Goal: Information Seeking & Learning: Learn about a topic

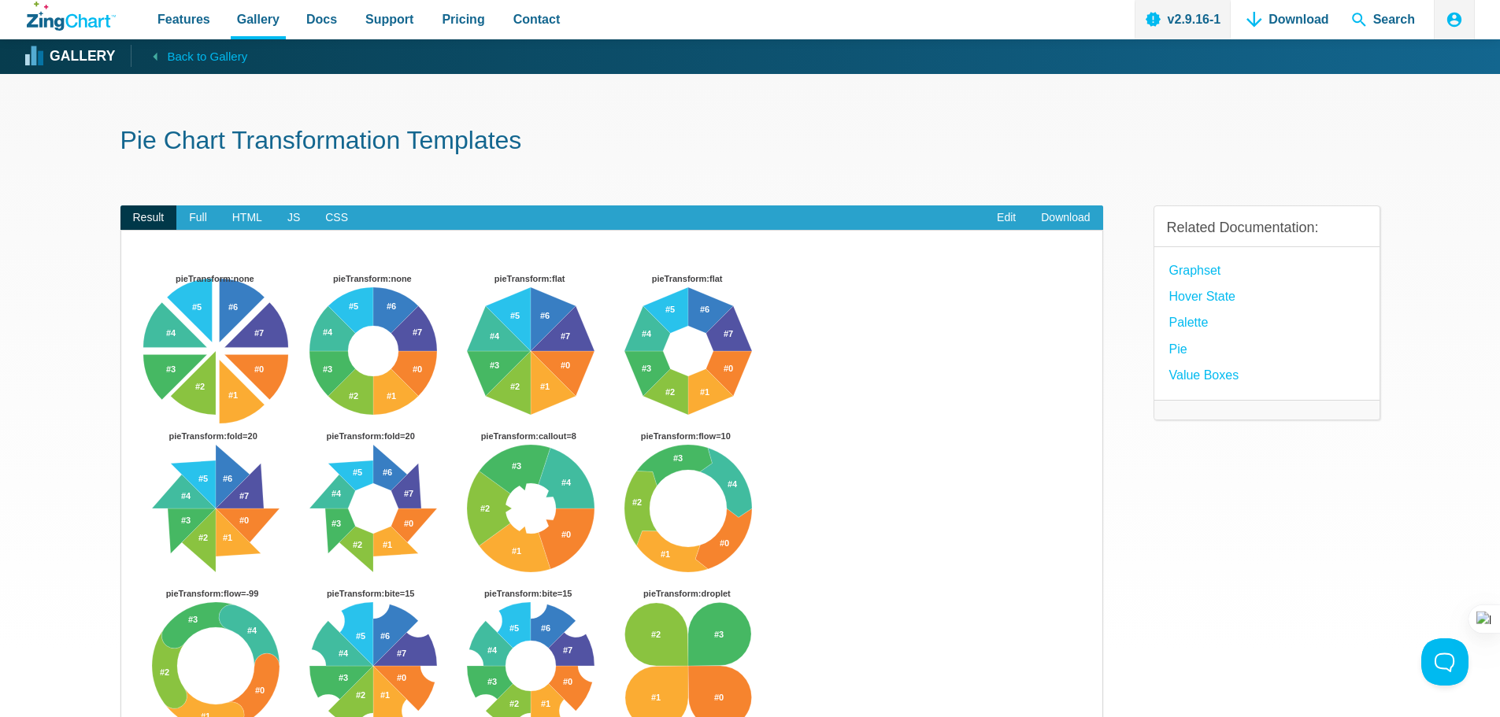
click at [662, 492] on img "App Content" at bounding box center [612, 525] width 950 height 512
click at [160, 11] on span "Features" at bounding box center [184, 19] width 53 height 21
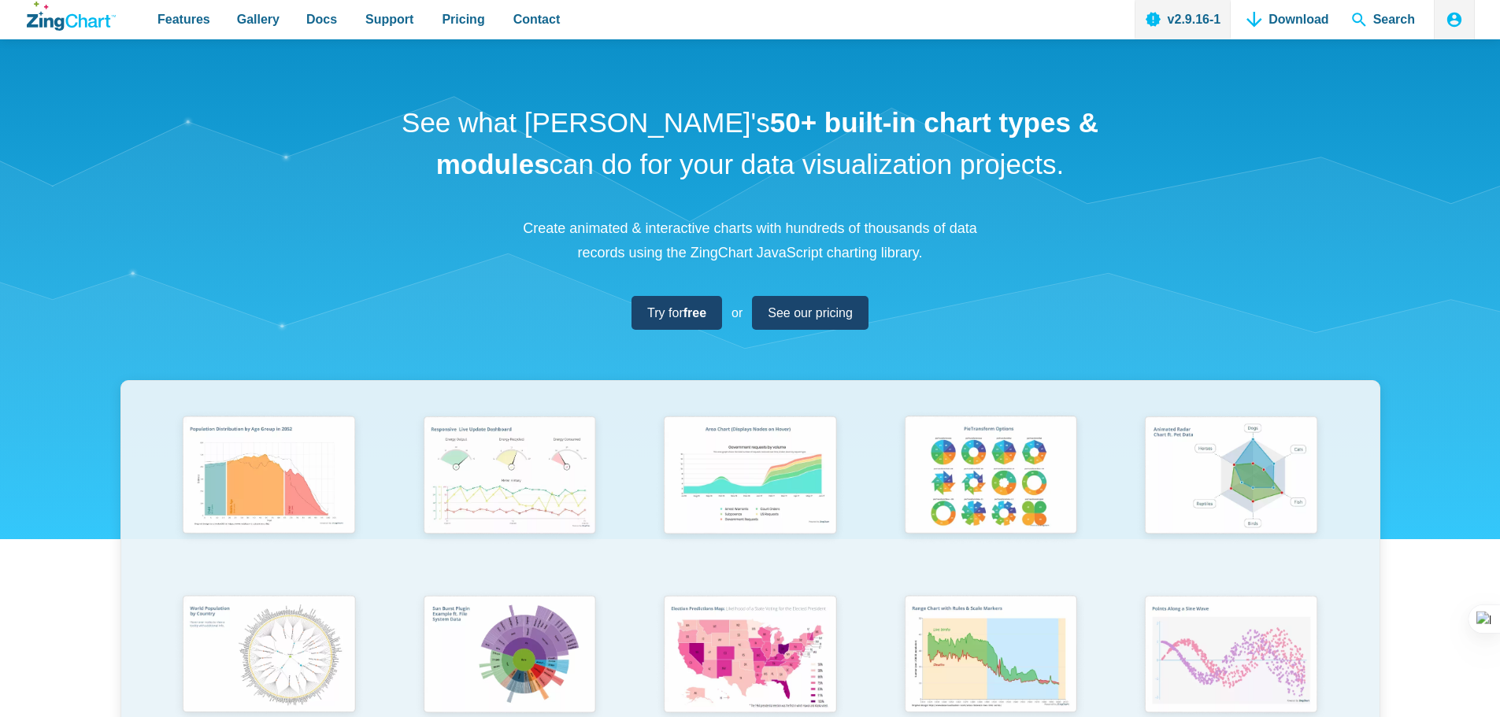
scroll to position [313, 0]
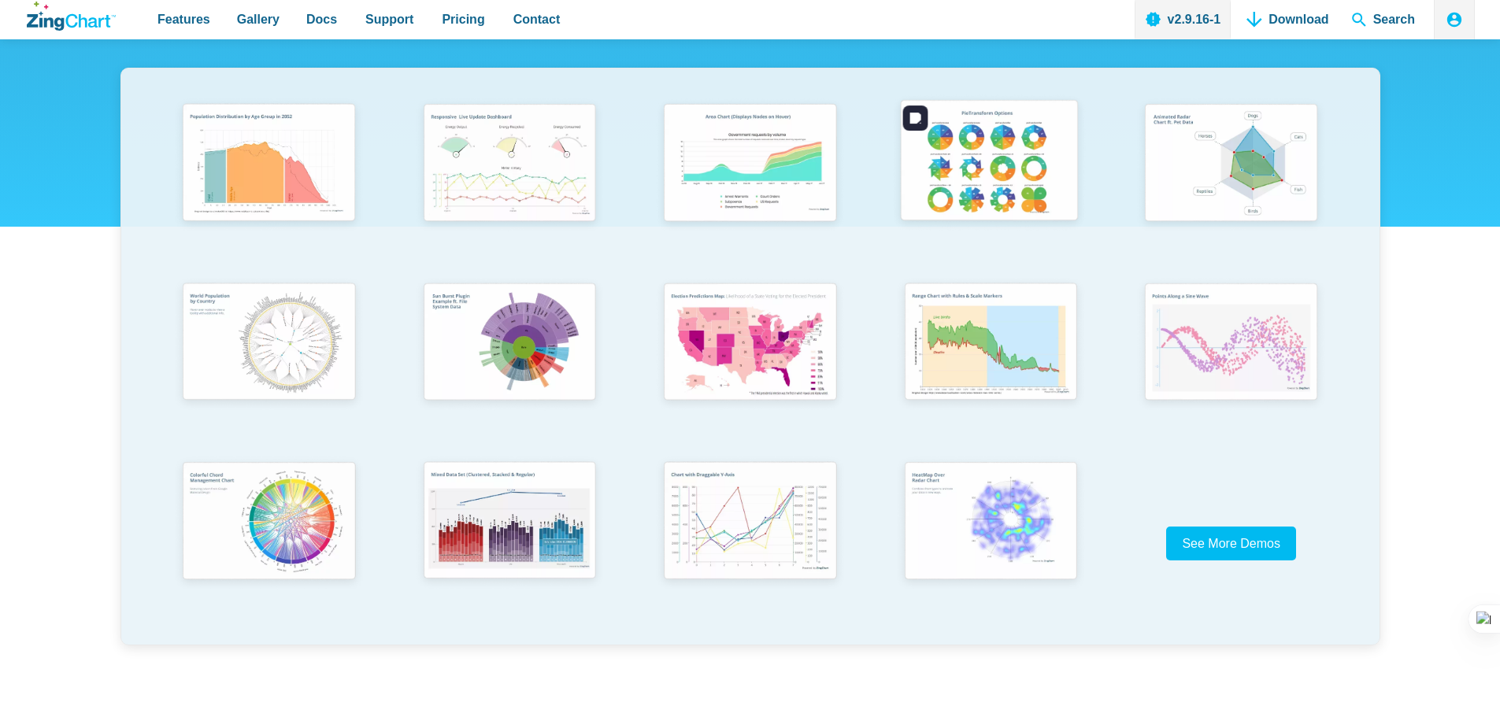
click at [1014, 157] on img "App Content" at bounding box center [989, 164] width 198 height 142
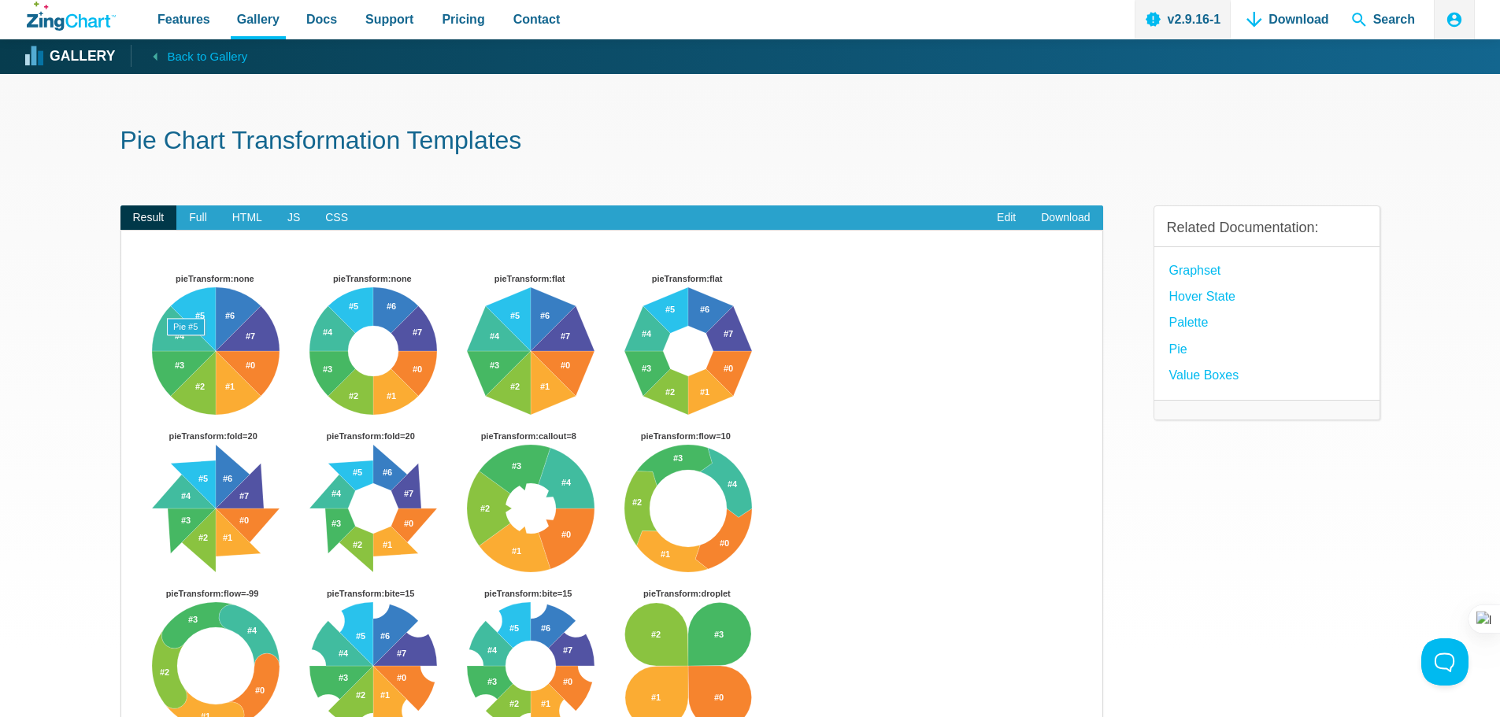
click at [198, 269] on icon "pieTransform:none pieTransform:none pieTransform:flat pieTransform:flat pieTran…" at bounding box center [612, 525] width 950 height 512
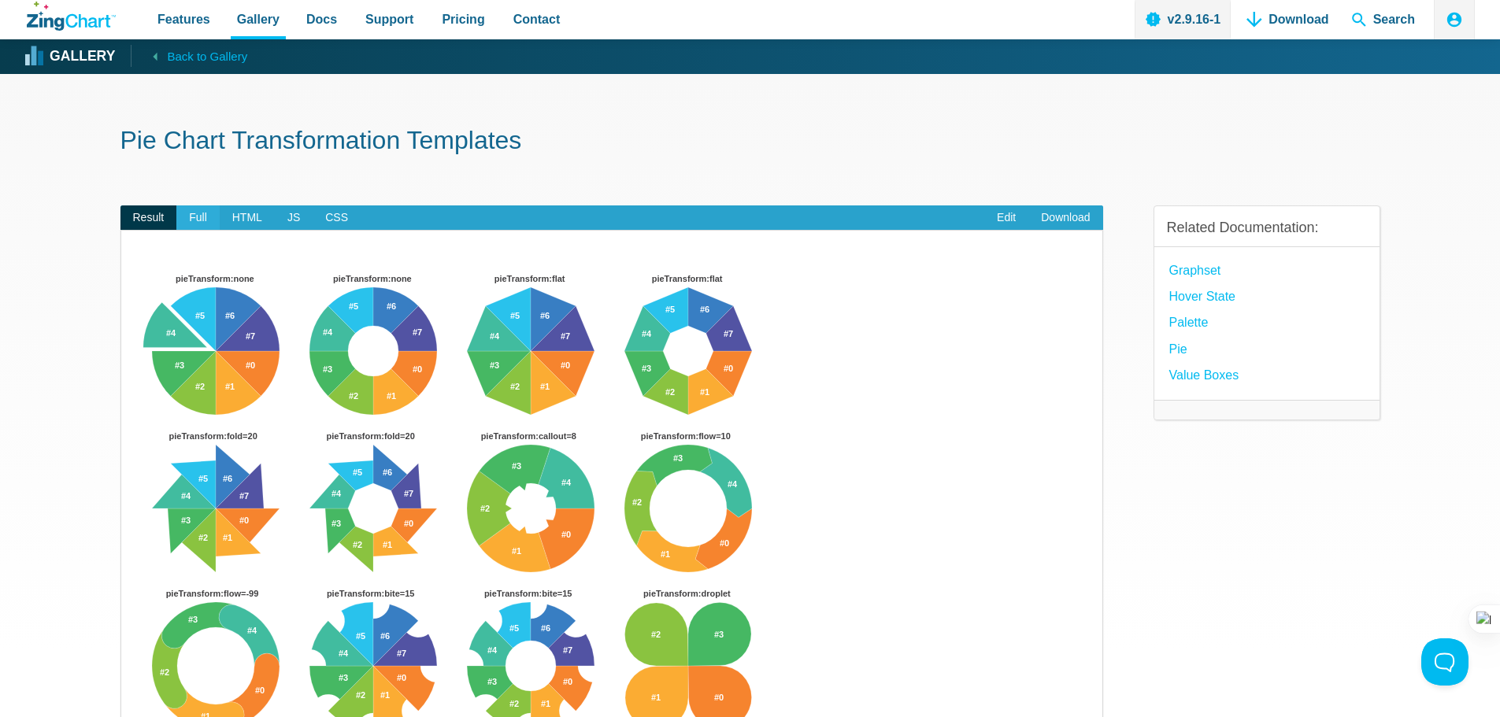
click at [186, 213] on span "Full" at bounding box center [197, 218] width 43 height 25
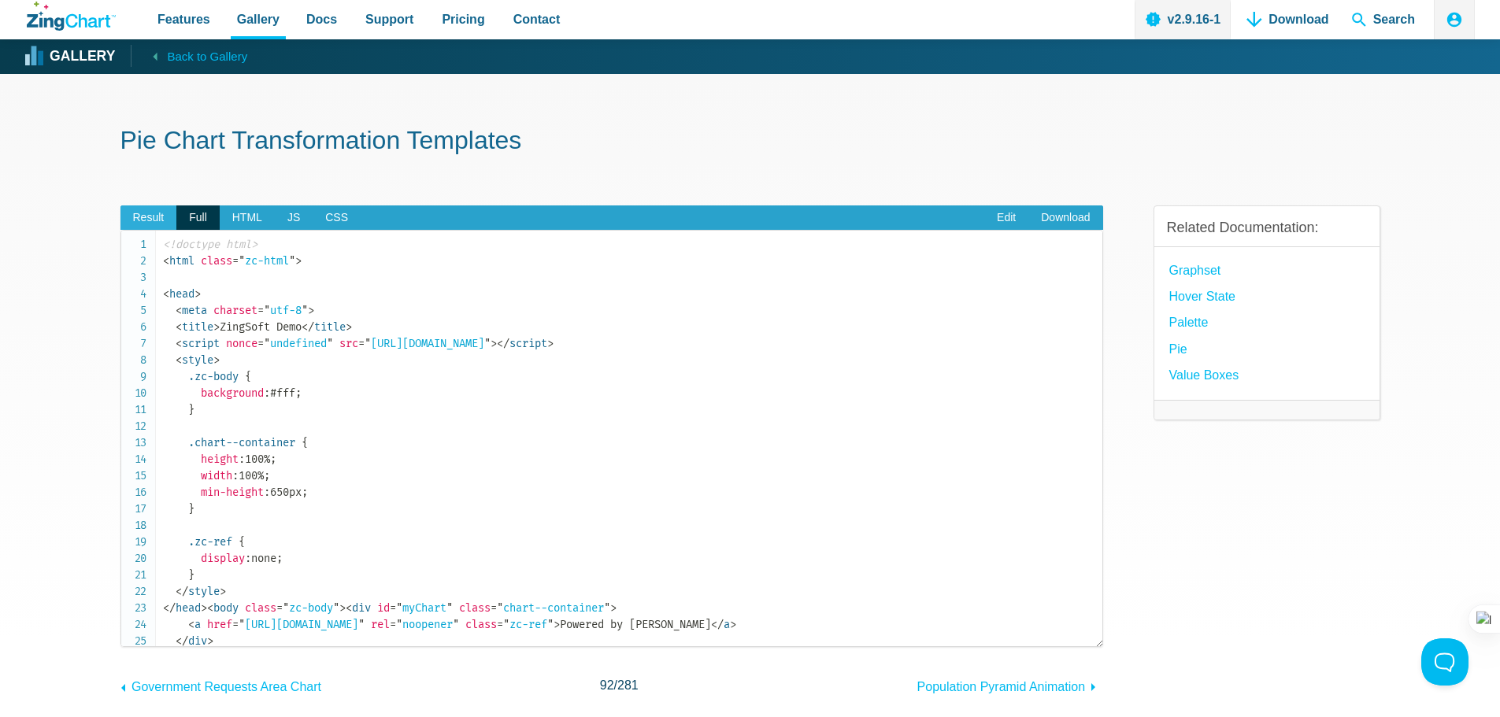
click at [147, 223] on span "Result" at bounding box center [149, 218] width 57 height 25
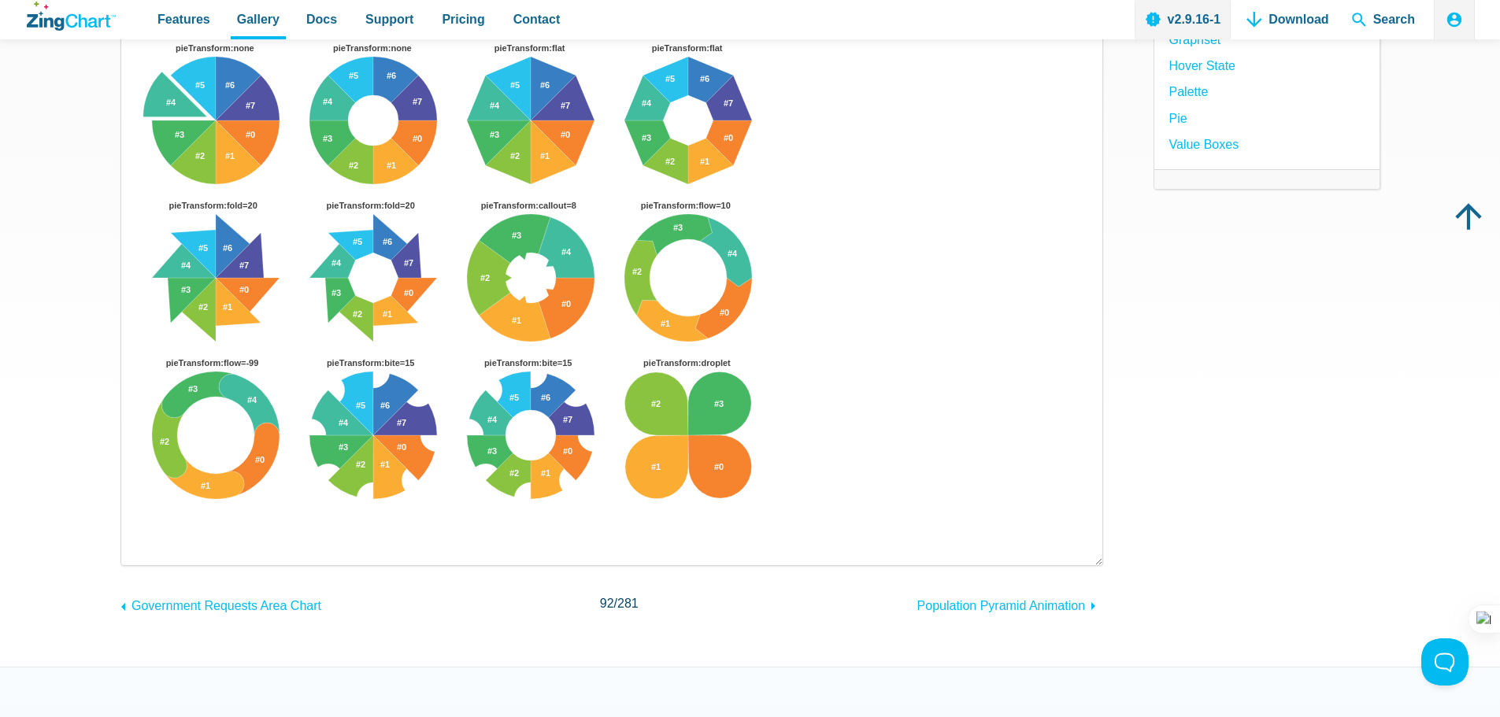
scroll to position [1, 0]
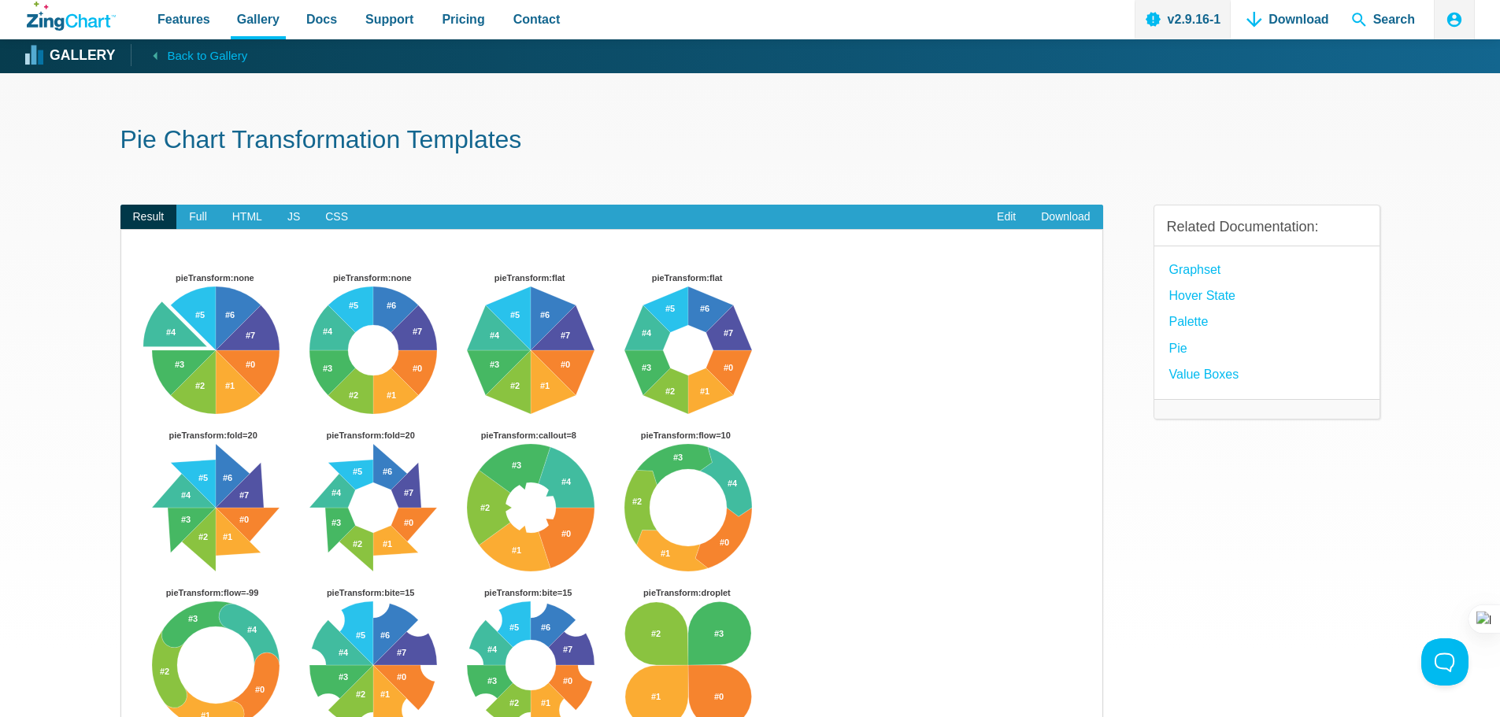
click at [110, 18] on icon "ZingChart Logo. Click to return to the homepage" at bounding box center [87, 20] width 45 height 13
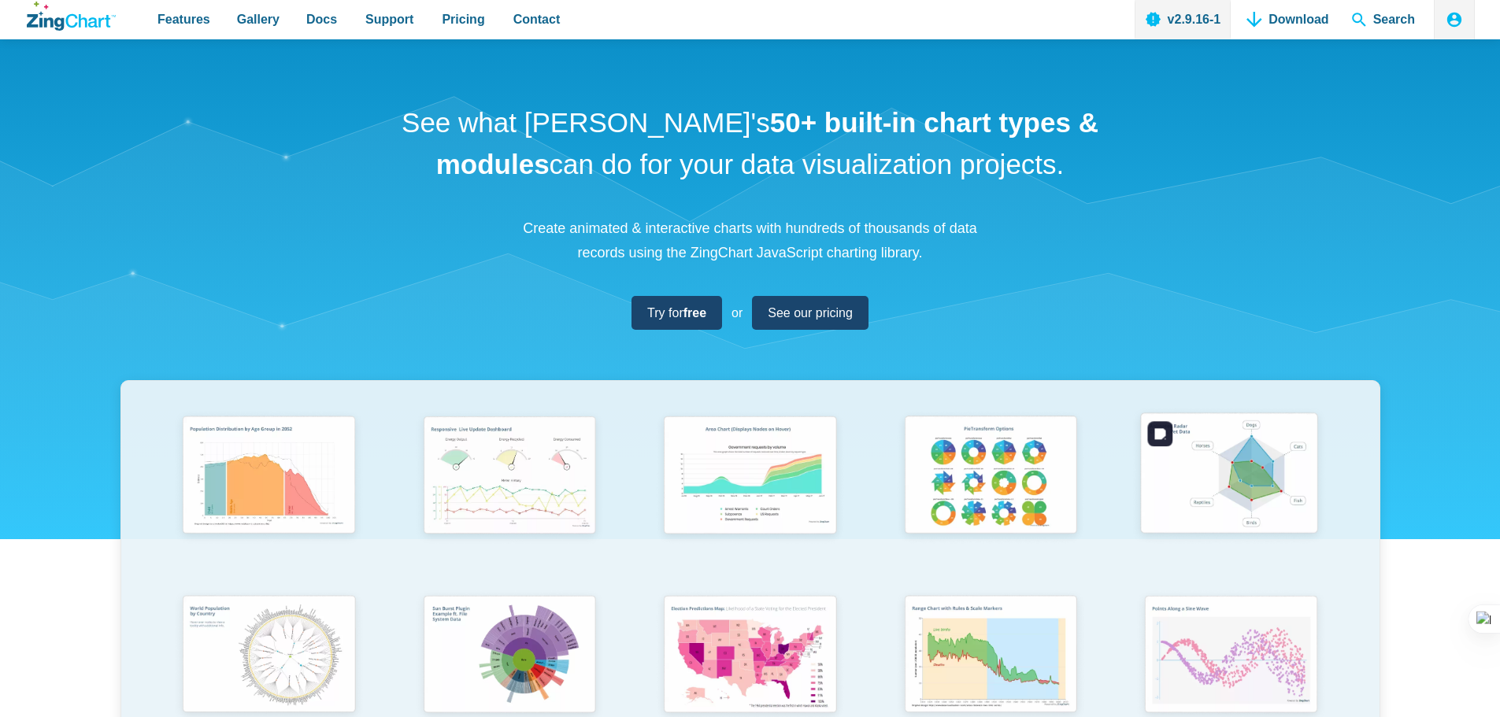
click at [1148, 480] on img "App Content" at bounding box center [1230, 477] width 198 height 142
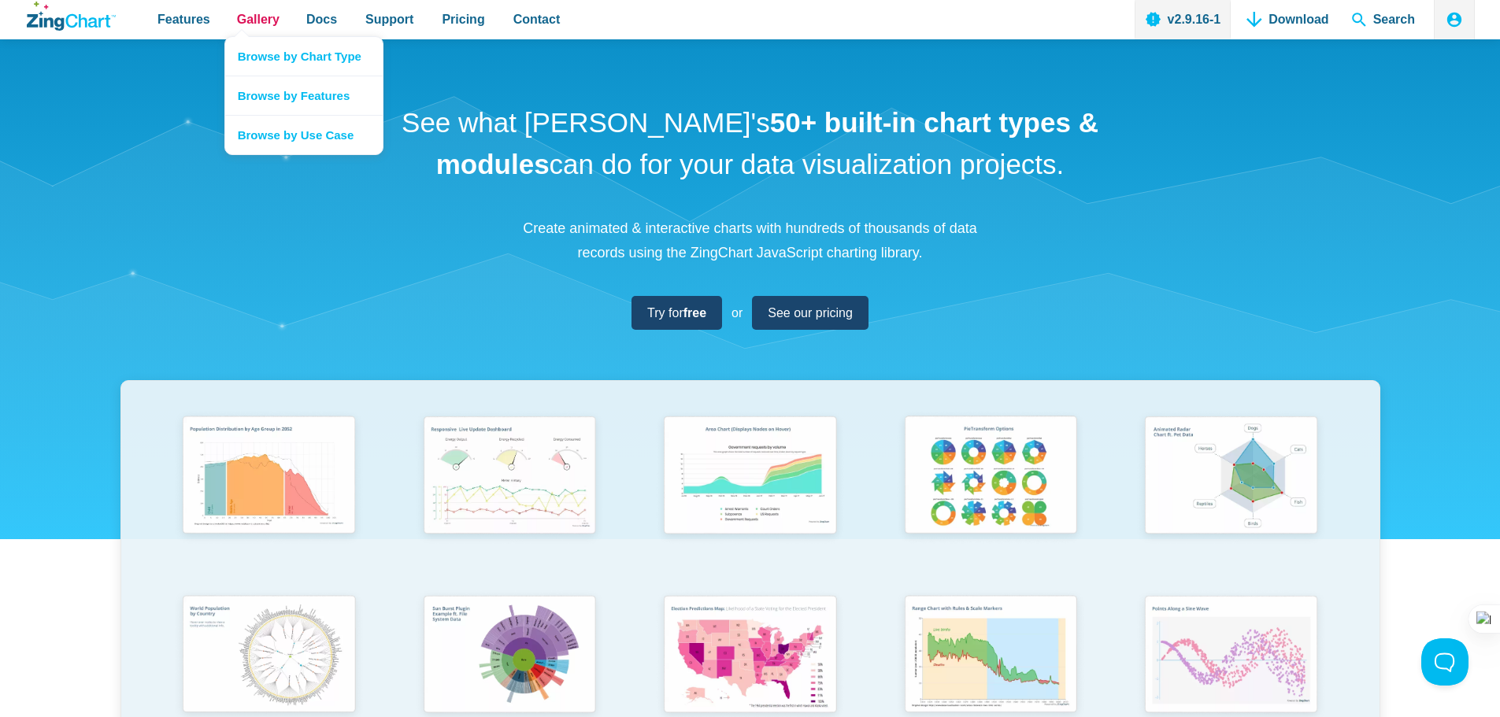
click at [267, 12] on span "Gallery" at bounding box center [258, 19] width 43 height 21
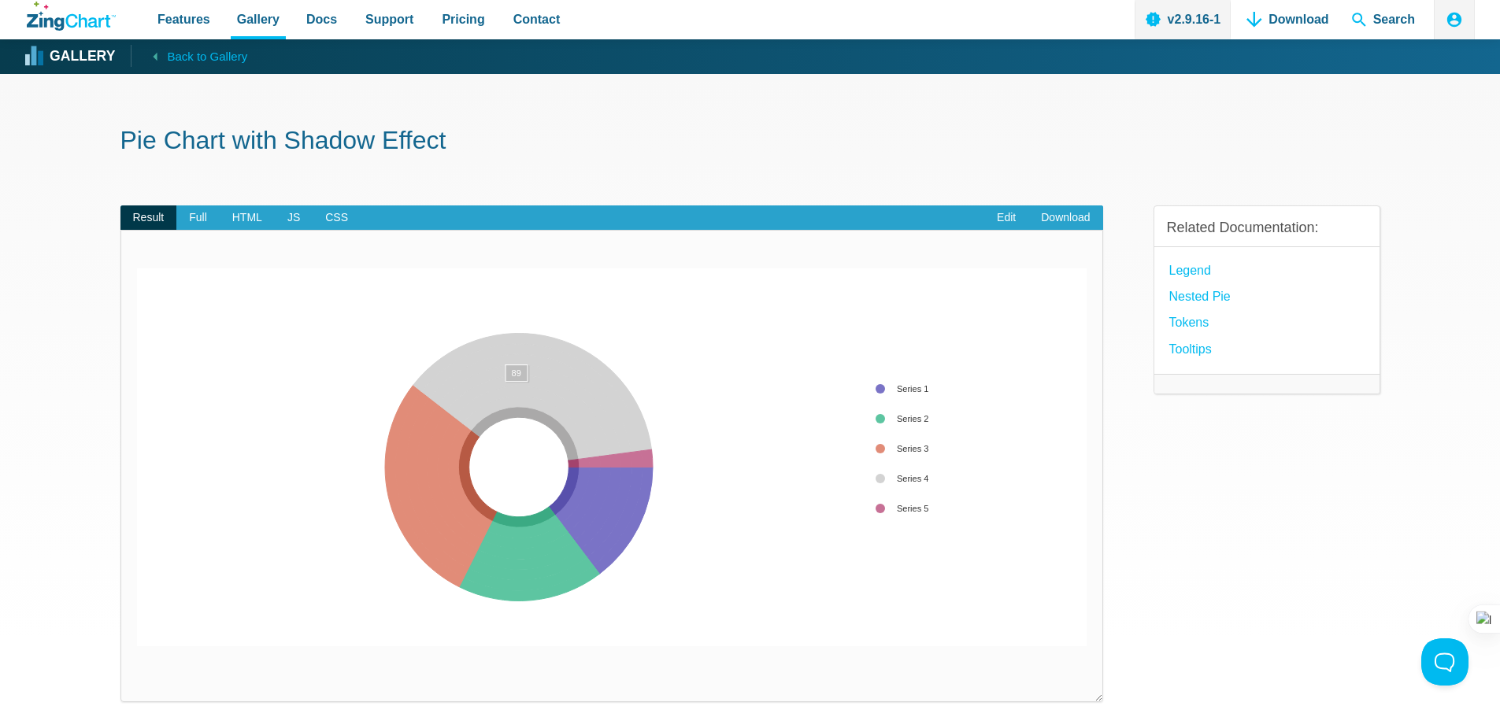
click at [137, 647] on area "App Content" at bounding box center [137, 647] width 0 height 0
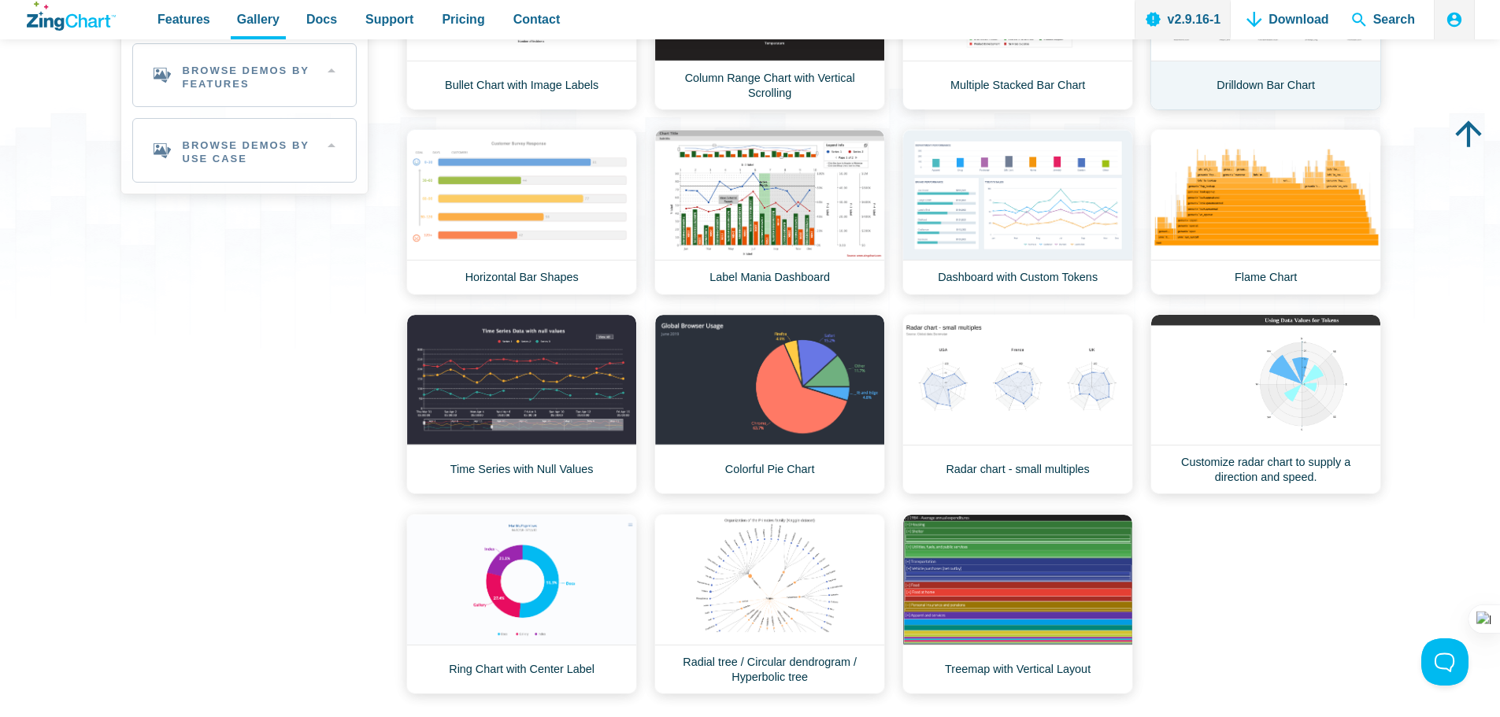
scroll to position [315, 0]
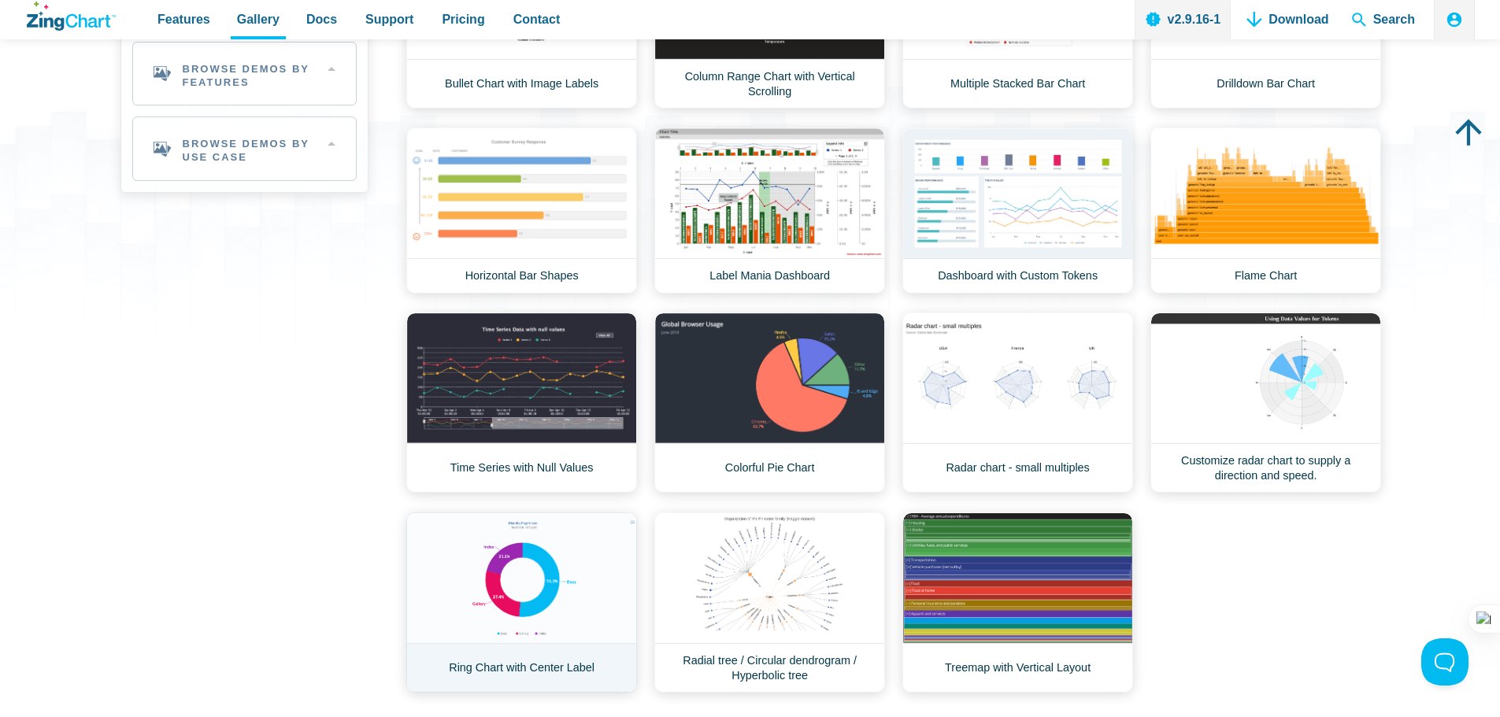
click at [522, 582] on link "Ring Chart with Center Label" at bounding box center [521, 603] width 231 height 180
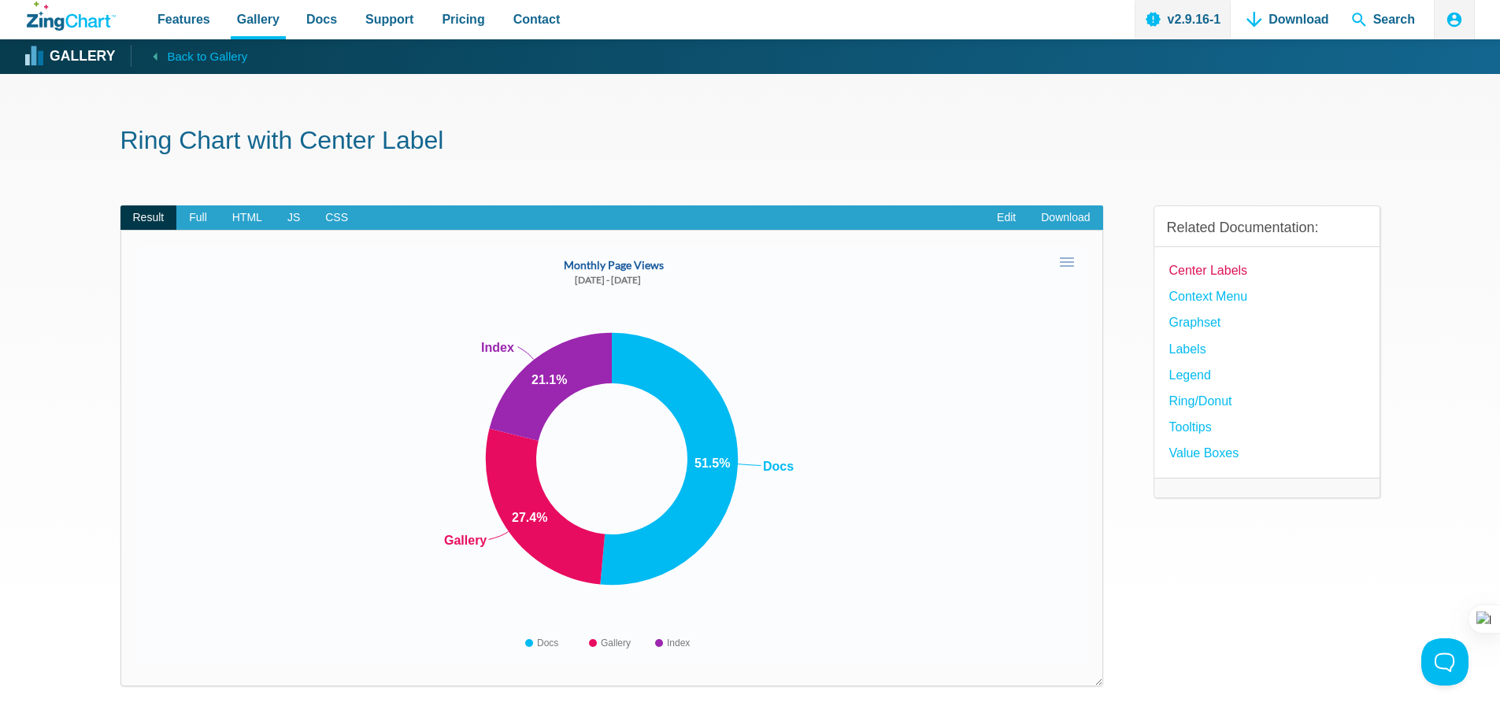
click at [1191, 277] on link "Center Labels" at bounding box center [1209, 270] width 79 height 21
click at [1202, 306] on link "Context Menu" at bounding box center [1209, 296] width 79 height 21
click at [307, 21] on span "Docs" at bounding box center [321, 19] width 31 height 21
